Goal: Information Seeking & Learning: Learn about a topic

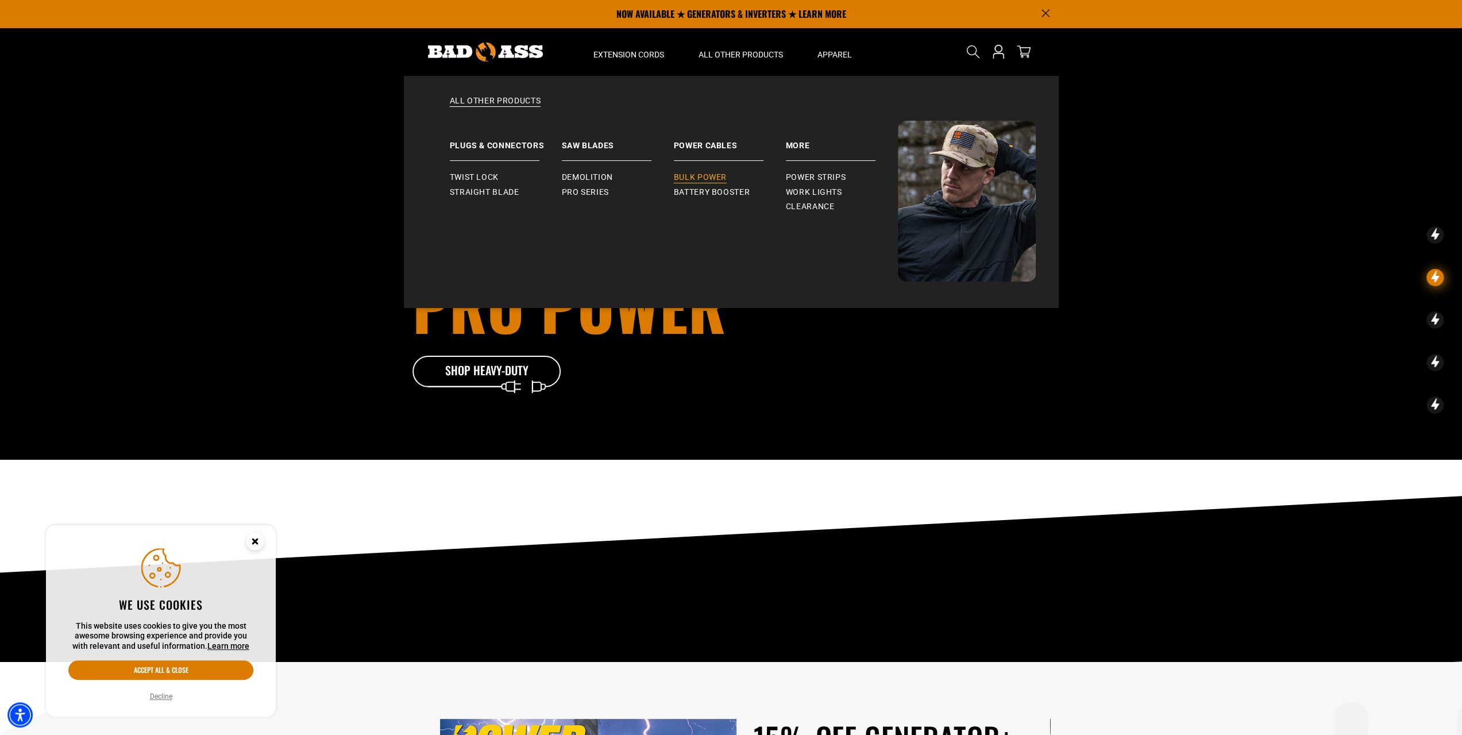
click at [712, 175] on span "Bulk Power" at bounding box center [700, 177] width 53 height 10
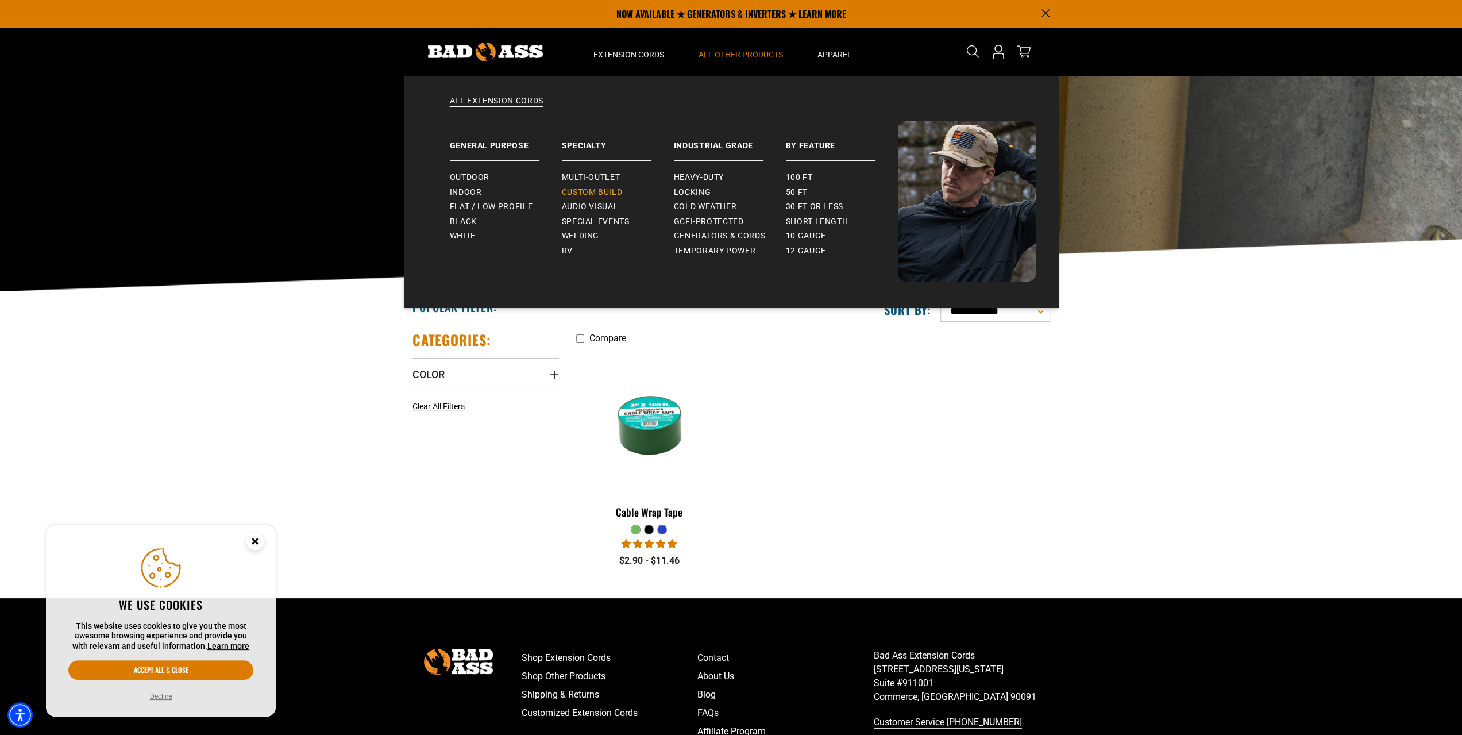
click at [603, 192] on span "Custom Build" at bounding box center [592, 192] width 61 height 10
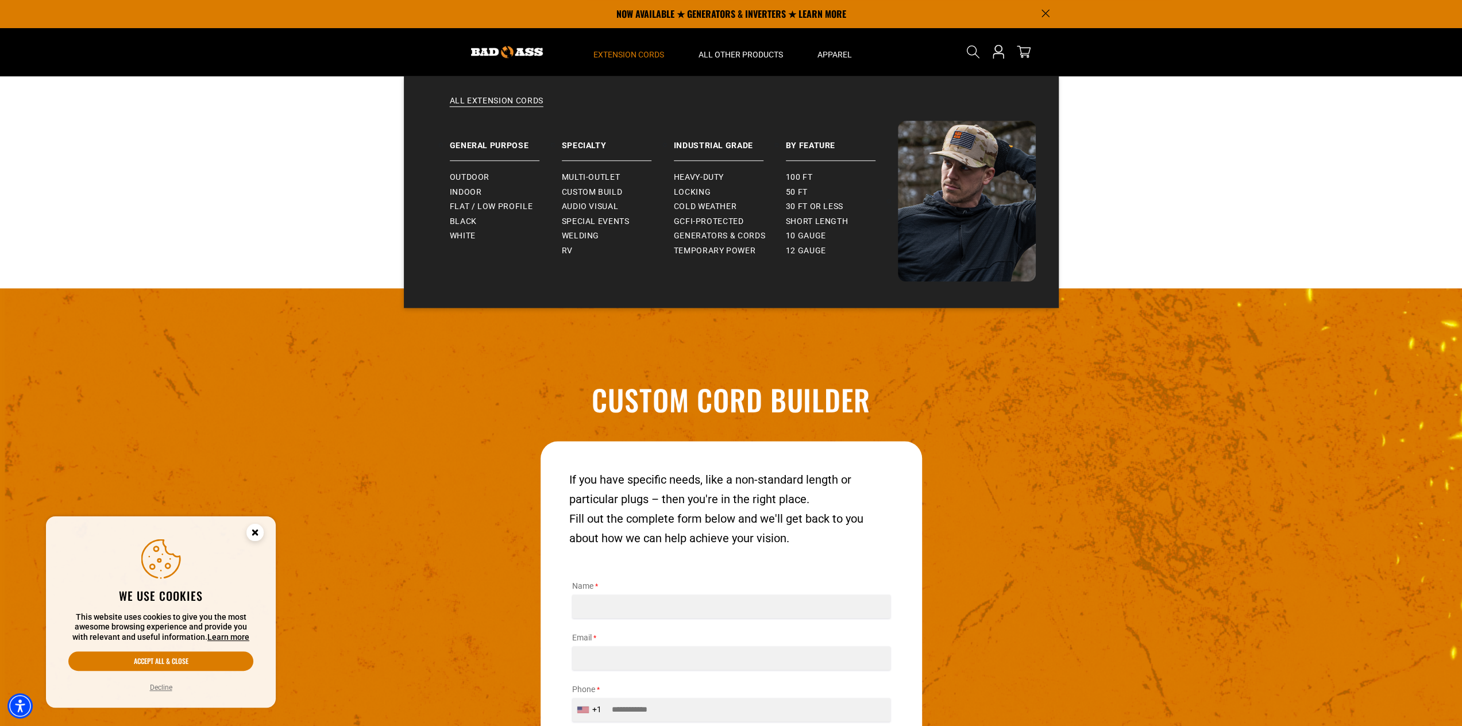
scroll to position [1137, 0]
click at [599, 221] on span "Special Events" at bounding box center [596, 222] width 68 height 10
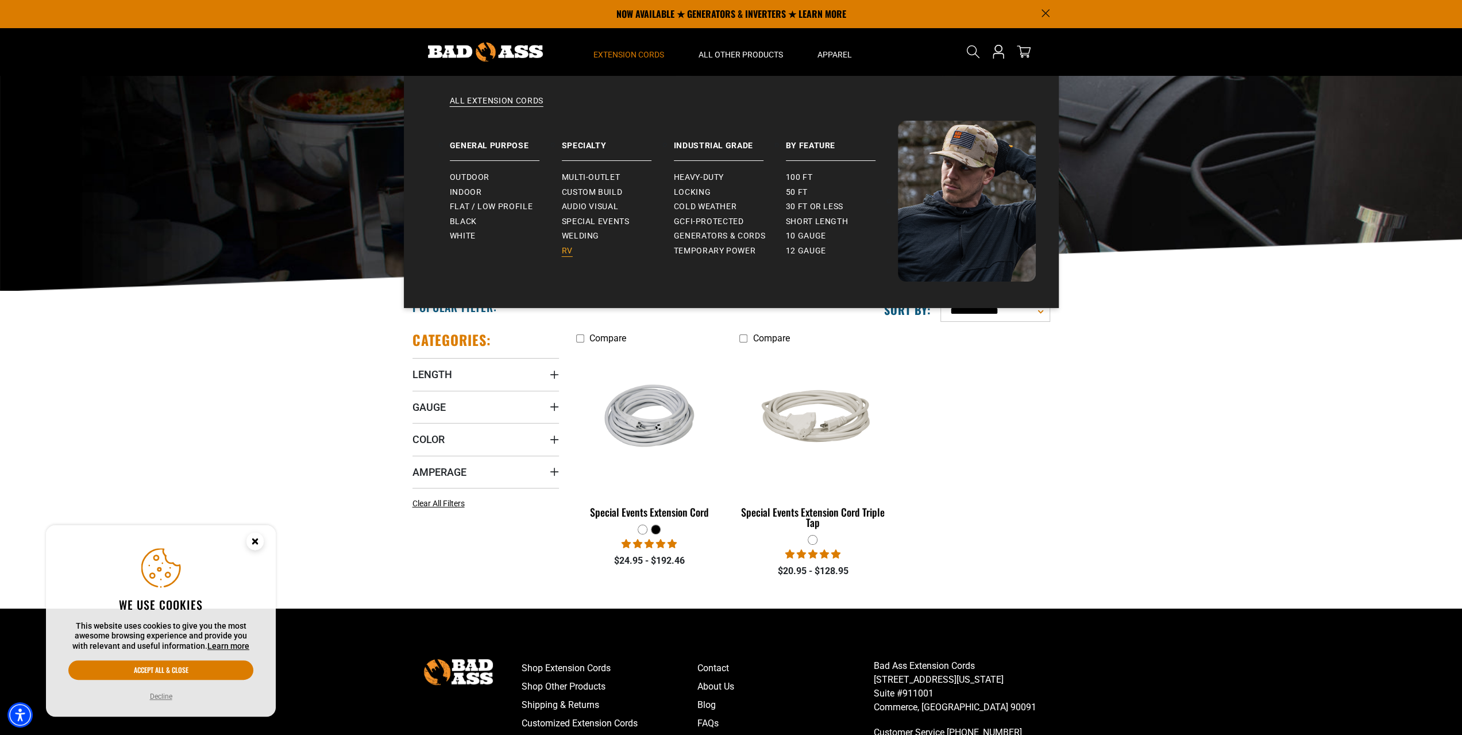
click at [568, 248] on span "RV" at bounding box center [567, 251] width 11 height 10
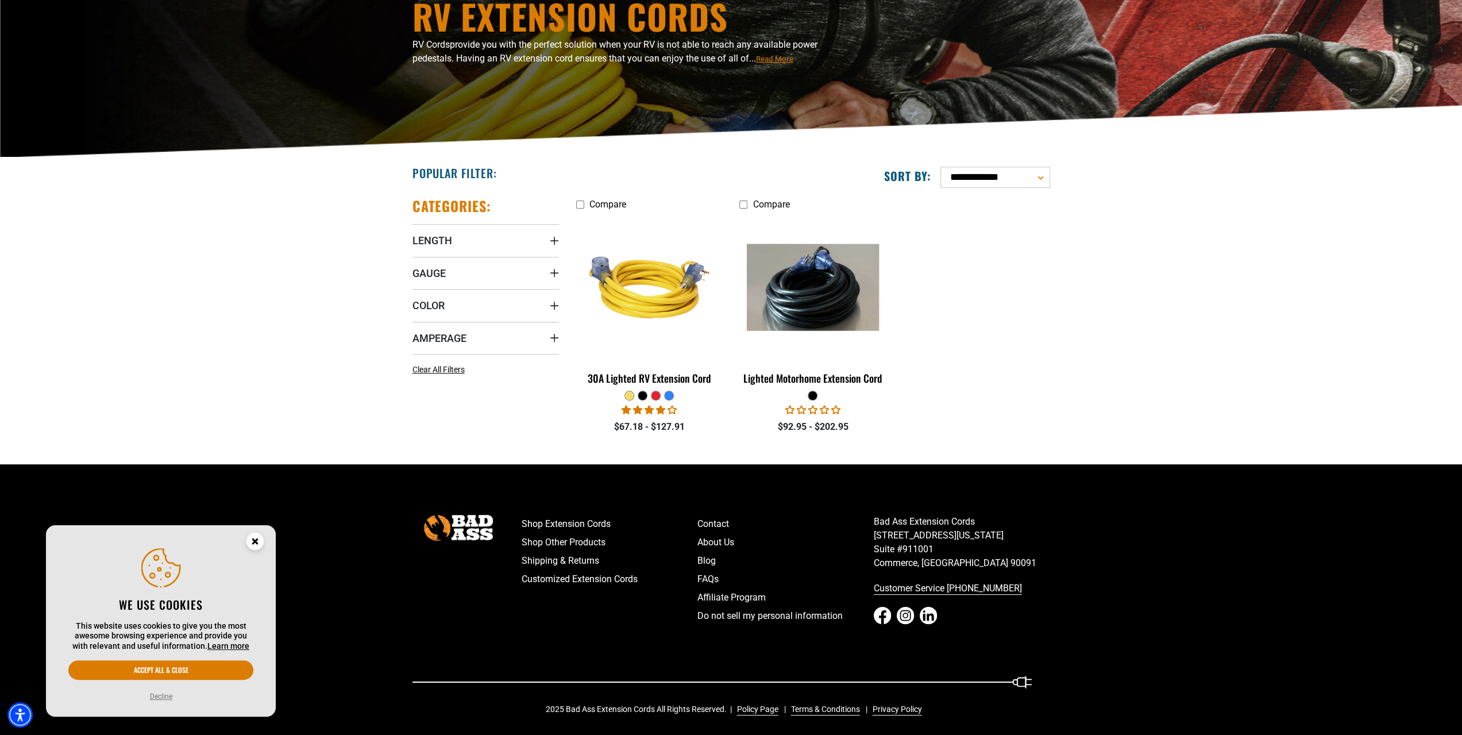
scroll to position [137, 0]
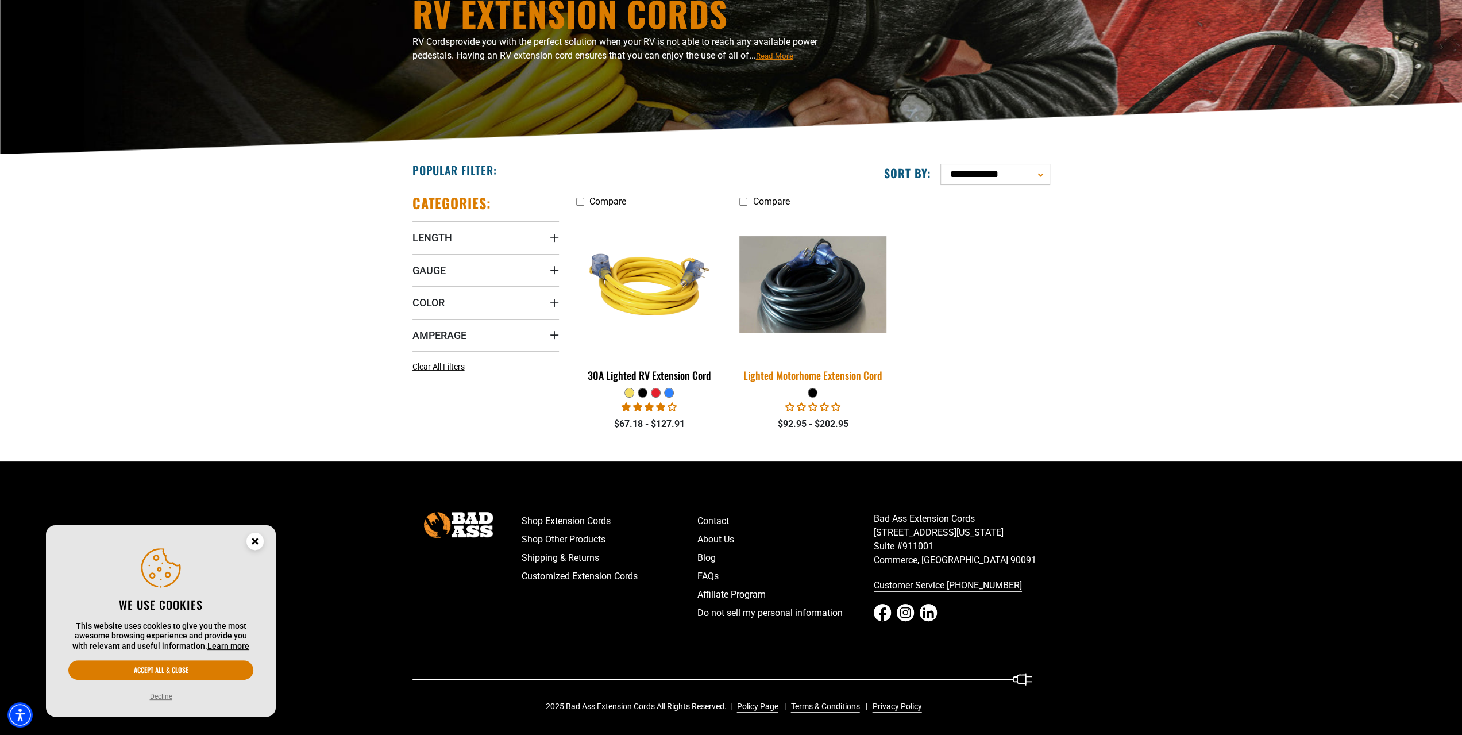
click at [818, 275] on img at bounding box center [813, 284] width 161 height 97
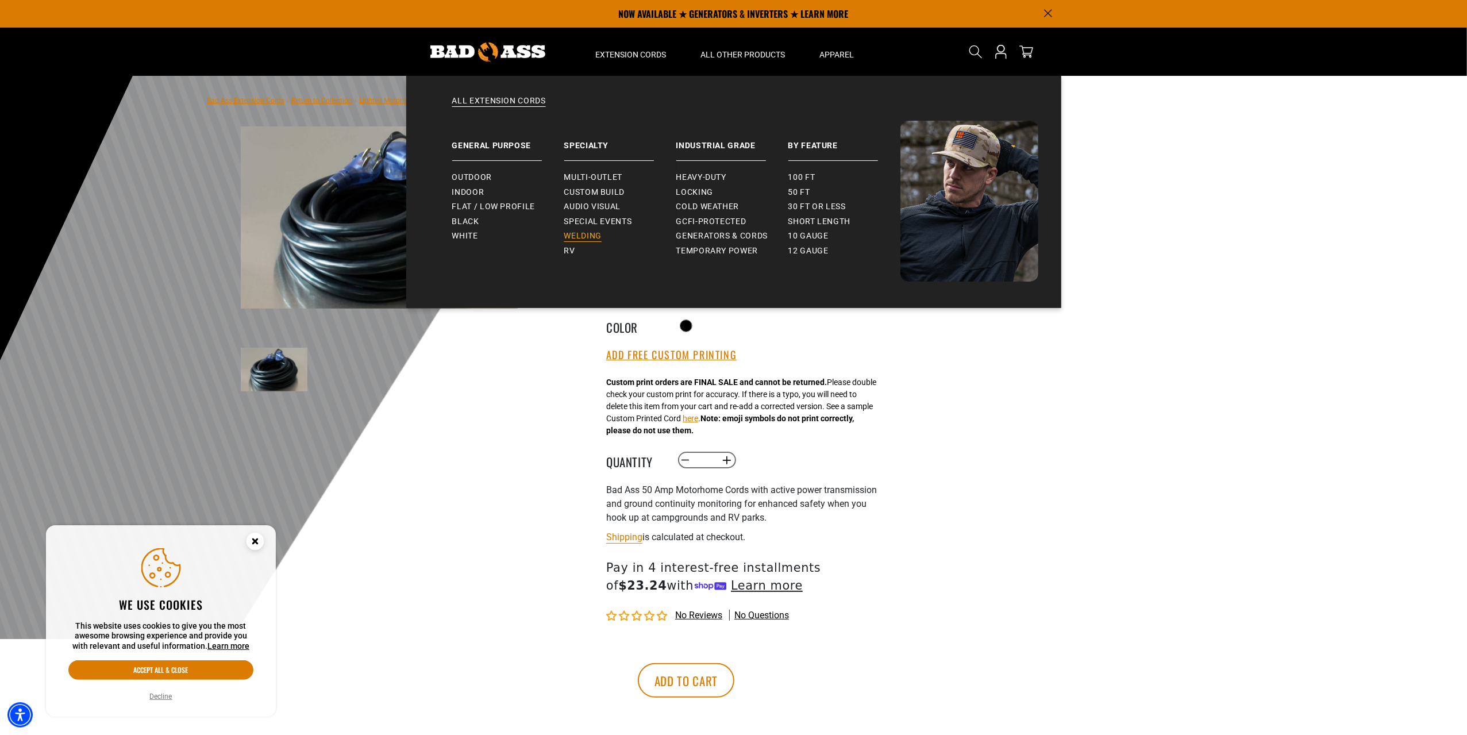
click at [584, 238] on span "Welding" at bounding box center [582, 236] width 37 height 10
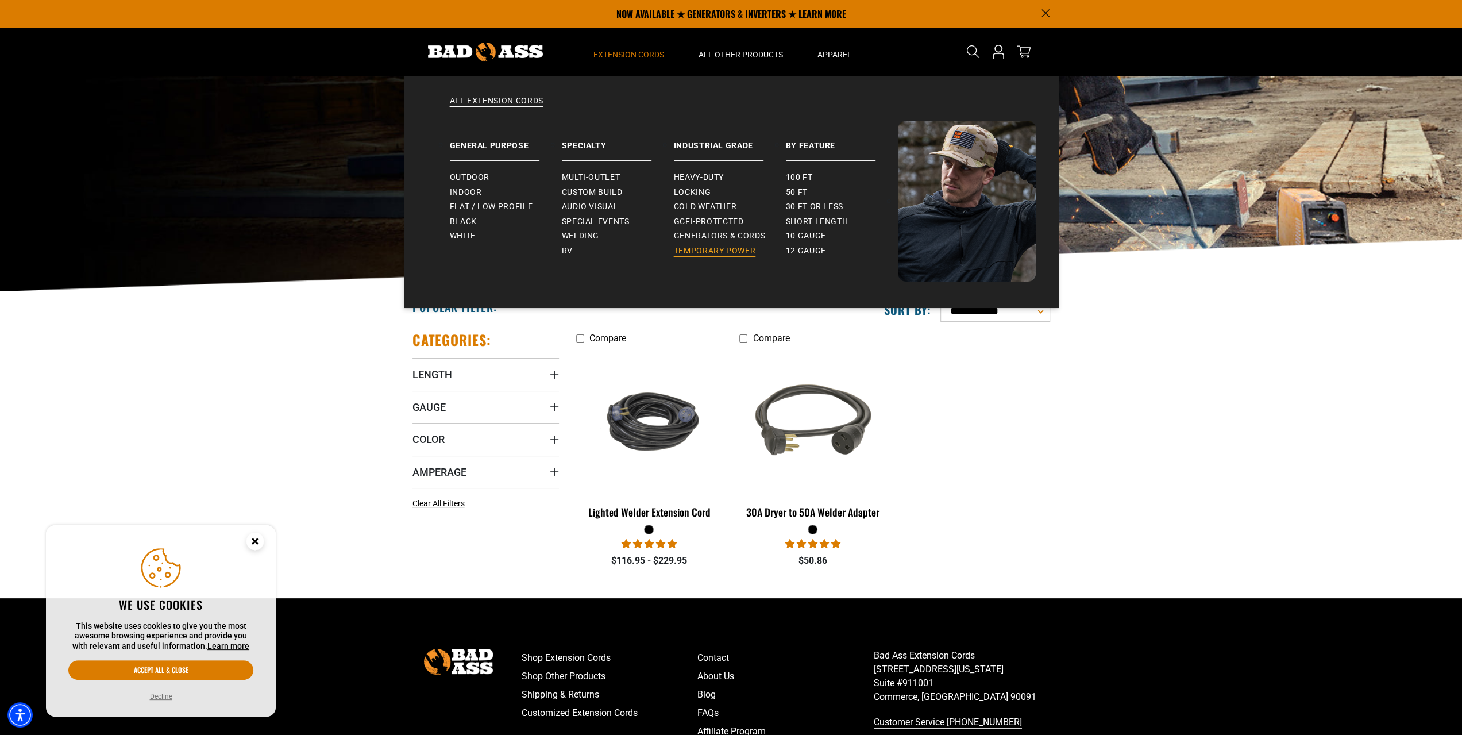
click at [727, 249] on span "Temporary Power" at bounding box center [715, 251] width 82 height 10
